Goal: Information Seeking & Learning: Check status

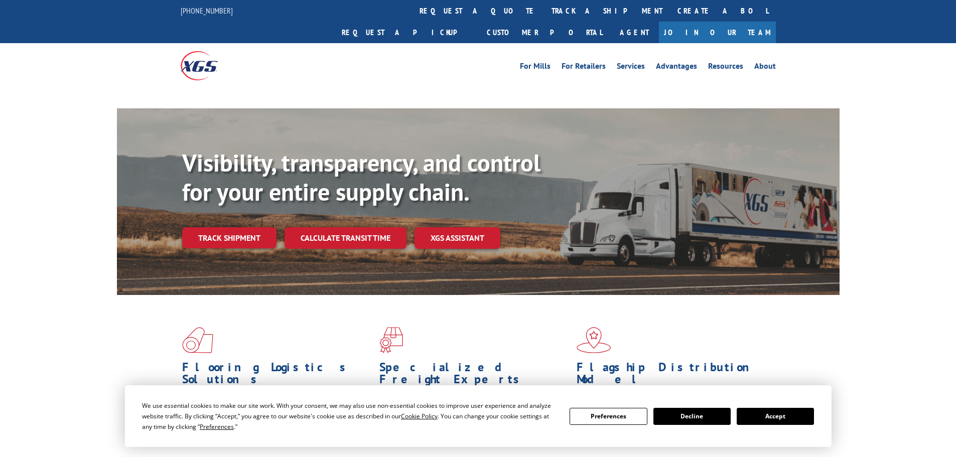
click at [259, 215] on div "Visibility, transparency, and control for your entire supply chain. Track shipm…" at bounding box center [510, 218] width 657 height 140
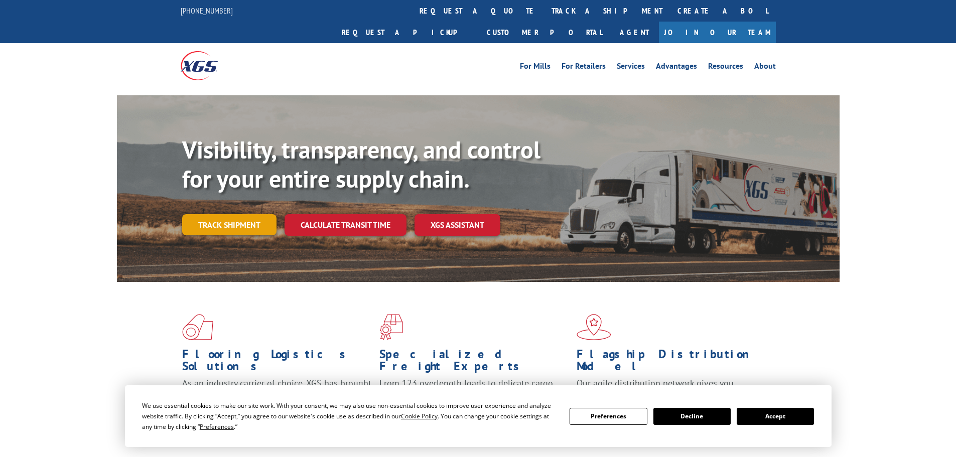
click at [262, 214] on link "Track shipment" at bounding box center [229, 224] width 94 height 21
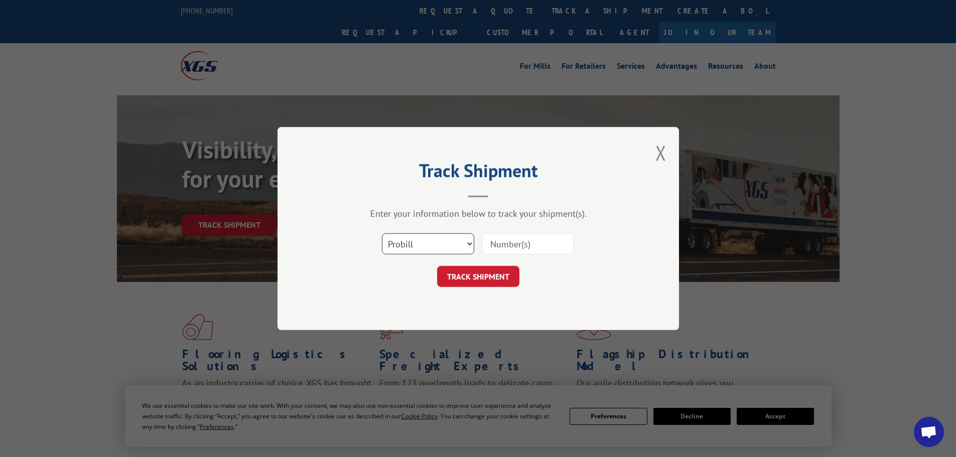
click at [416, 241] on select "Select category... Probill BOL PO" at bounding box center [428, 243] width 92 height 21
select select "bol"
click at [382, 233] on select "Select category... Probill BOL PO" at bounding box center [428, 243] width 92 height 21
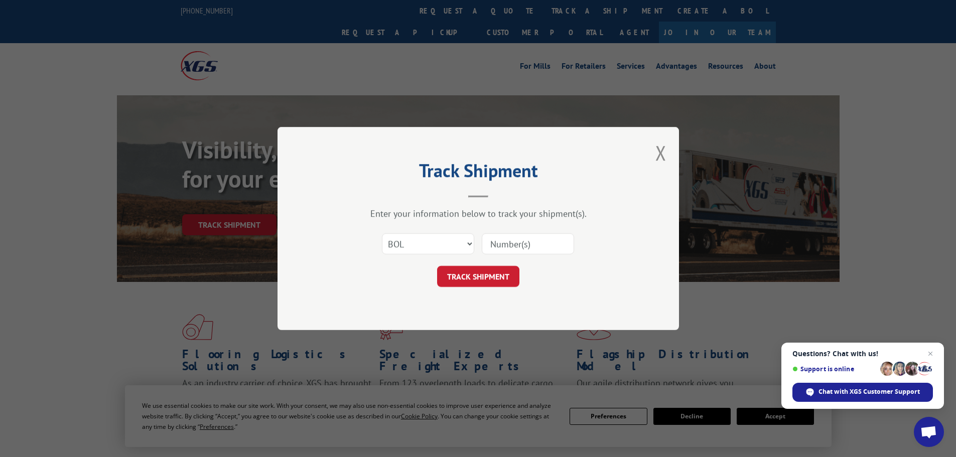
click at [510, 255] on div at bounding box center [528, 243] width 92 height 23
click at [521, 238] on input at bounding box center [528, 243] width 92 height 21
paste input "5060638"
type input "5060638"
click at [499, 275] on button "TRACK SHIPMENT" at bounding box center [478, 276] width 82 height 21
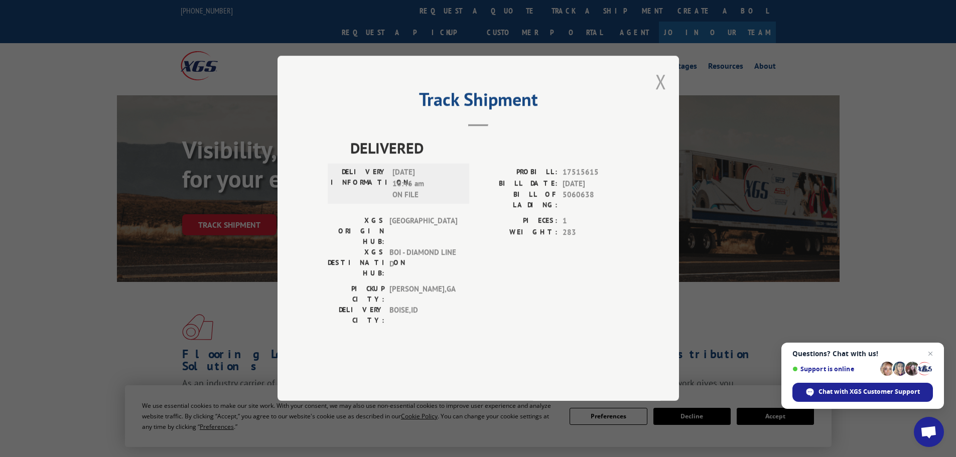
click at [664, 95] on button "Close modal" at bounding box center [660, 81] width 11 height 27
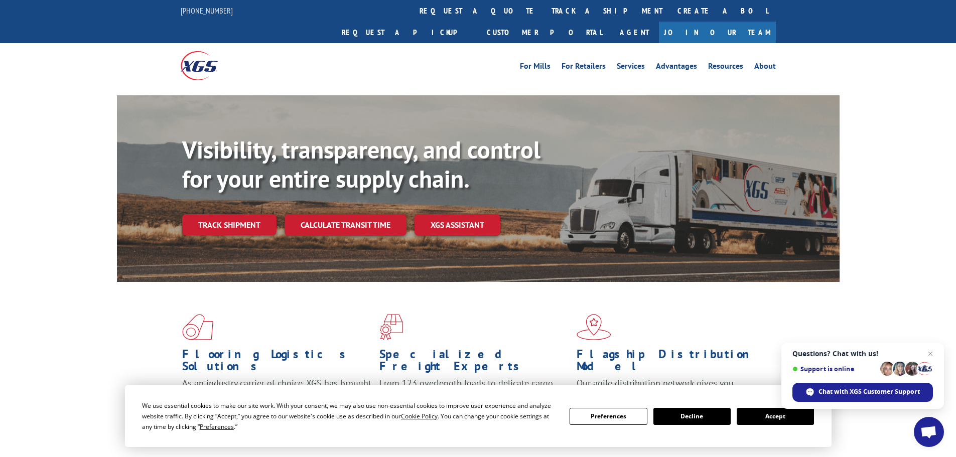
click at [277, 214] on div "Track shipment" at bounding box center [233, 224] width 102 height 21
click at [251, 214] on link "Track shipment" at bounding box center [229, 224] width 94 height 21
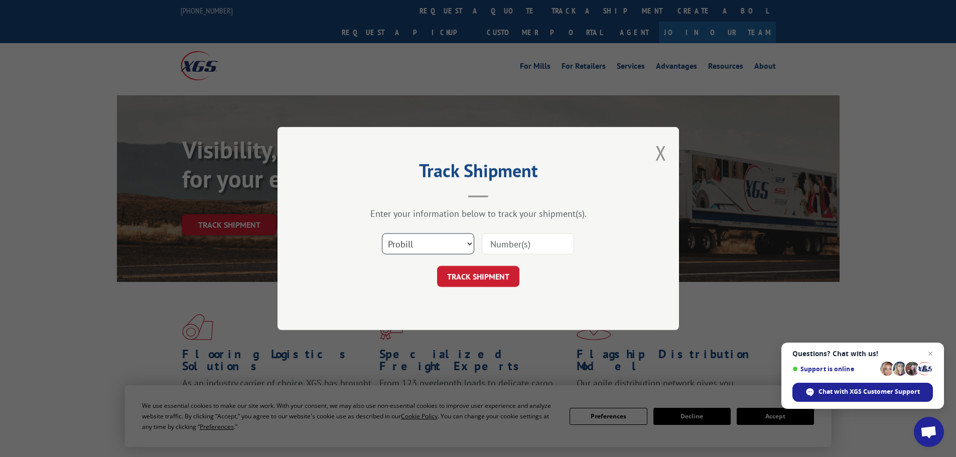
click at [431, 254] on select "Select category... Probill BOL PO" at bounding box center [428, 243] width 92 height 21
select select "bol"
click at [382, 233] on select "Select category... Probill BOL PO" at bounding box center [428, 243] width 92 height 21
click at [525, 233] on input at bounding box center [528, 243] width 92 height 21
paste input "5060638"
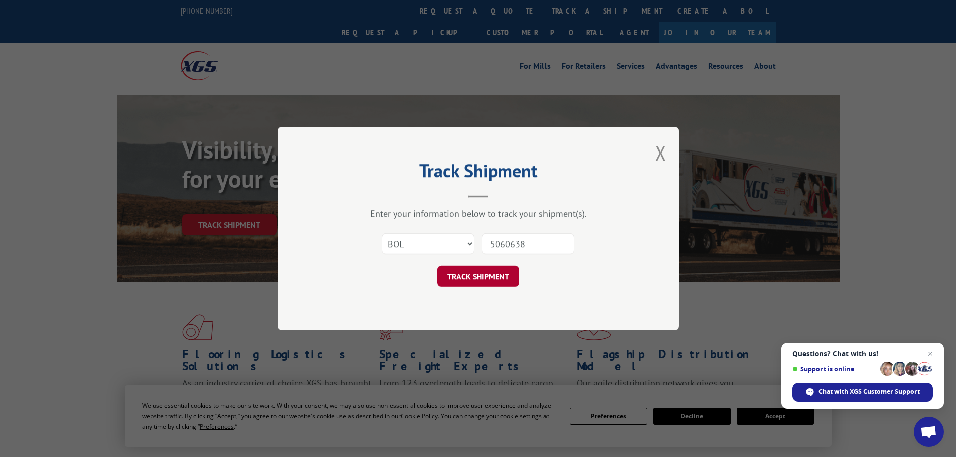
type input "5060638"
click at [497, 274] on button "TRACK SHIPMENT" at bounding box center [478, 276] width 82 height 21
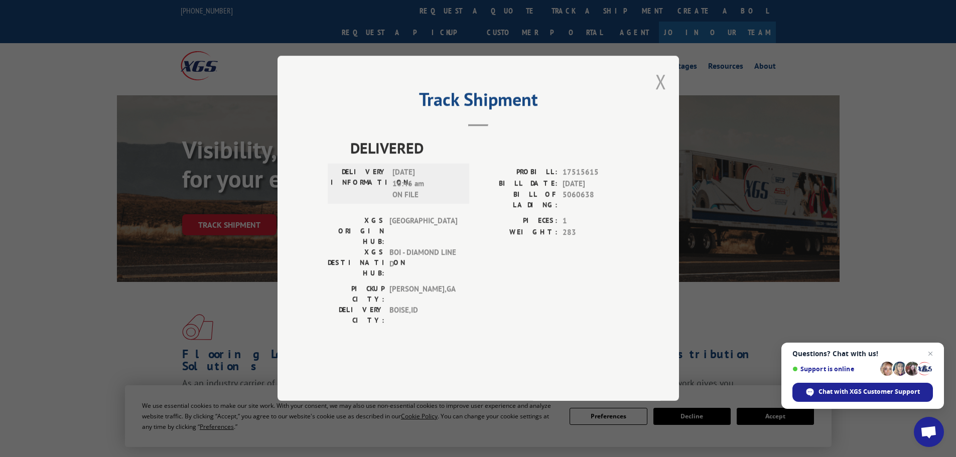
click at [662, 95] on button "Close modal" at bounding box center [660, 81] width 11 height 27
